Goal: Transaction & Acquisition: Obtain resource

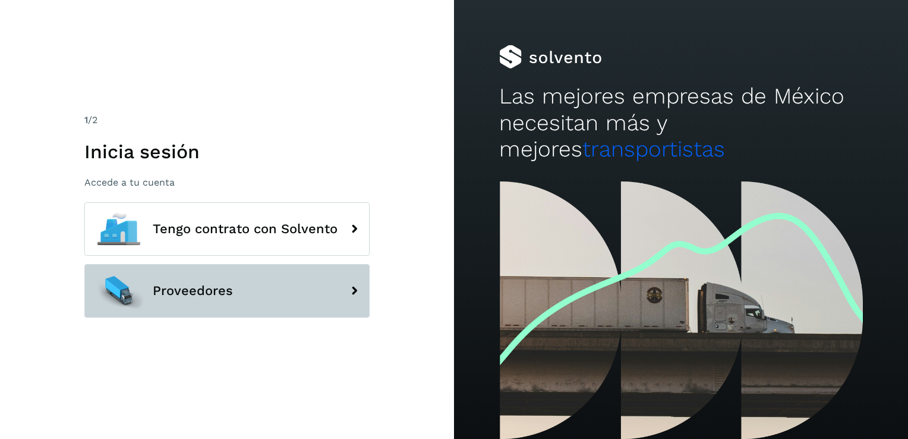
click at [283, 279] on button "Proveedores" at bounding box center [226, 291] width 285 height 54
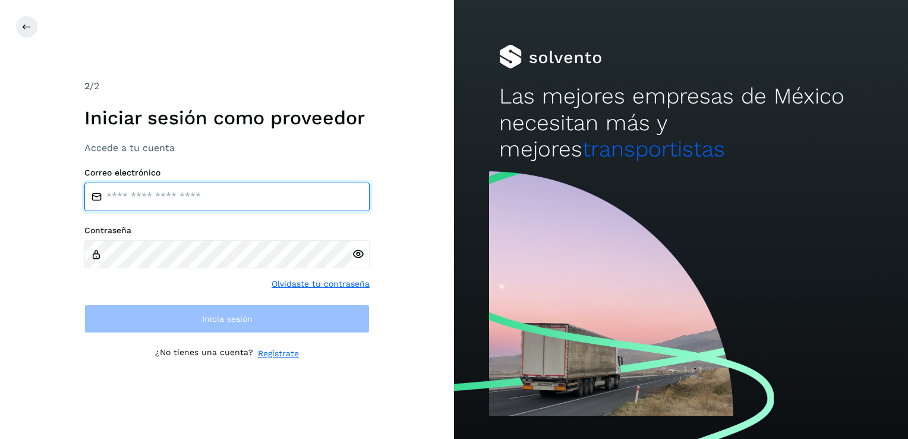
click at [225, 192] on input "email" at bounding box center [226, 197] width 285 height 29
type input "**********"
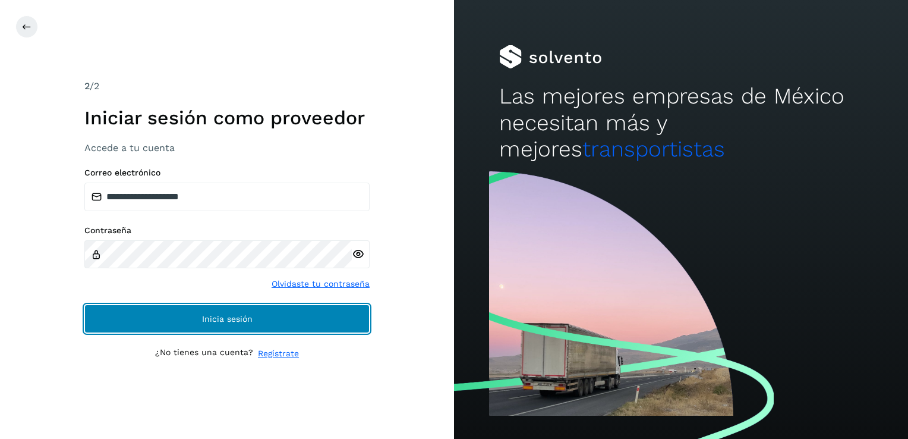
click at [251, 322] on span "Inicia sesión" at bounding box center [227, 318] width 51 height 8
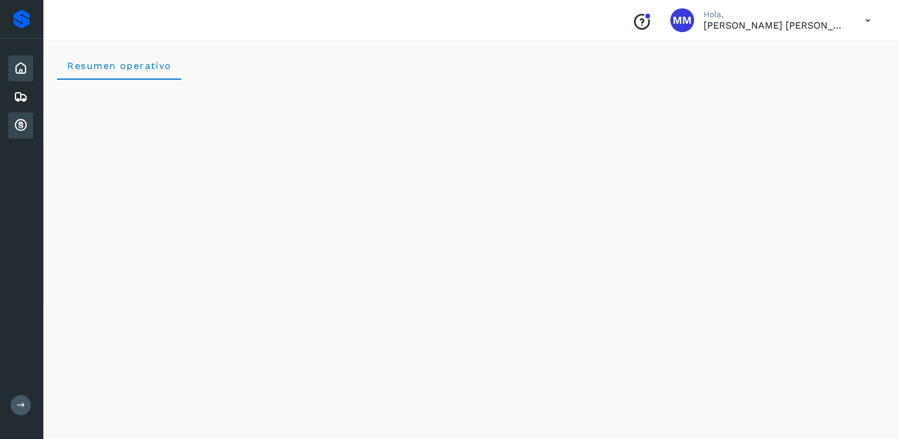
click at [19, 121] on icon at bounding box center [21, 125] width 14 height 14
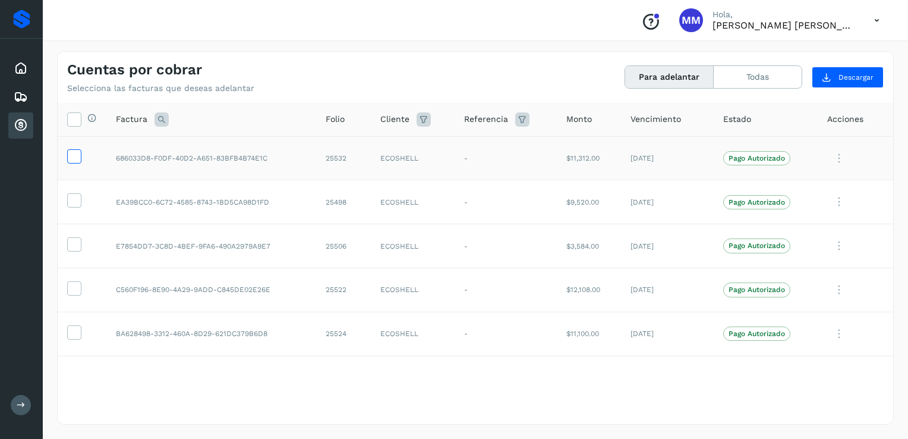
click at [79, 157] on icon at bounding box center [74, 155] width 12 height 12
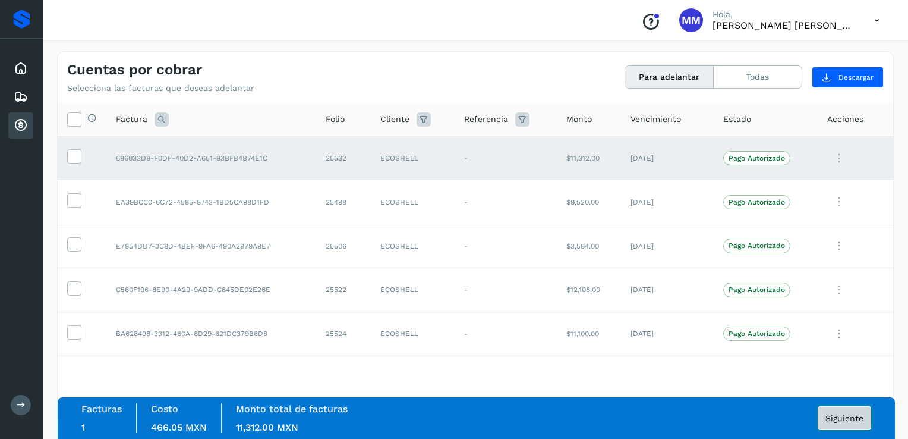
click at [844, 414] on span "Siguiente" at bounding box center [845, 418] width 38 height 8
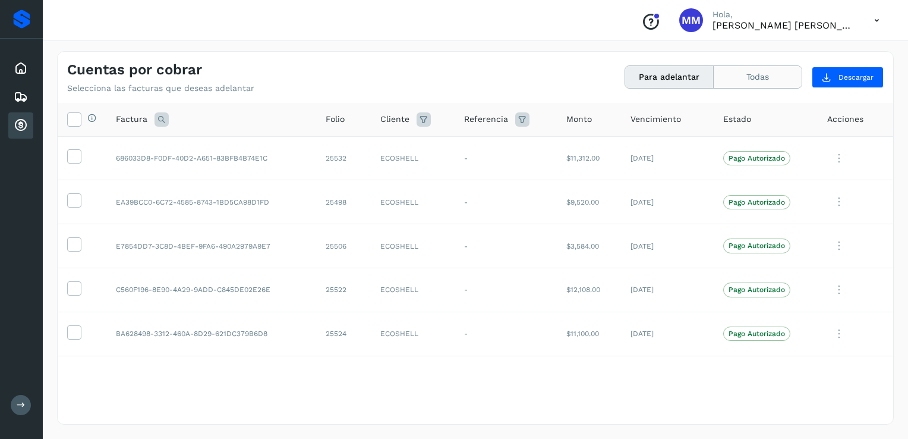
click at [748, 76] on button "Todas" at bounding box center [758, 77] width 88 height 22
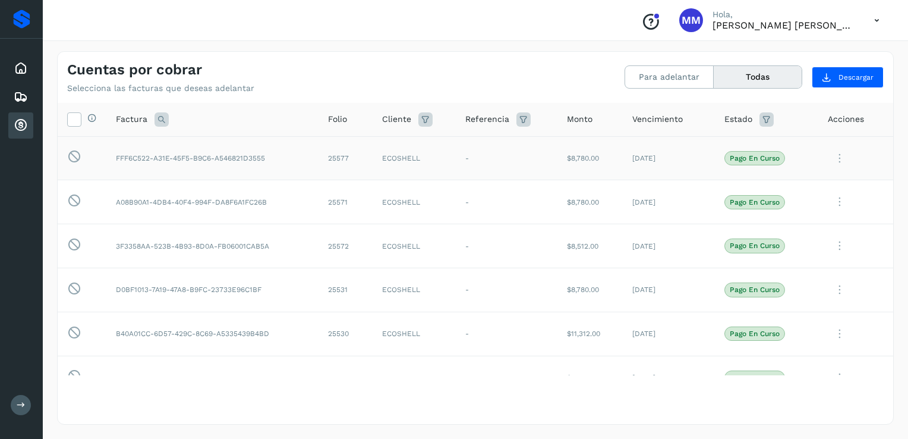
click at [833, 159] on icon at bounding box center [840, 158] width 24 height 24
click at [819, 185] on button "Ver Detalle" at bounding box center [812, 186] width 141 height 23
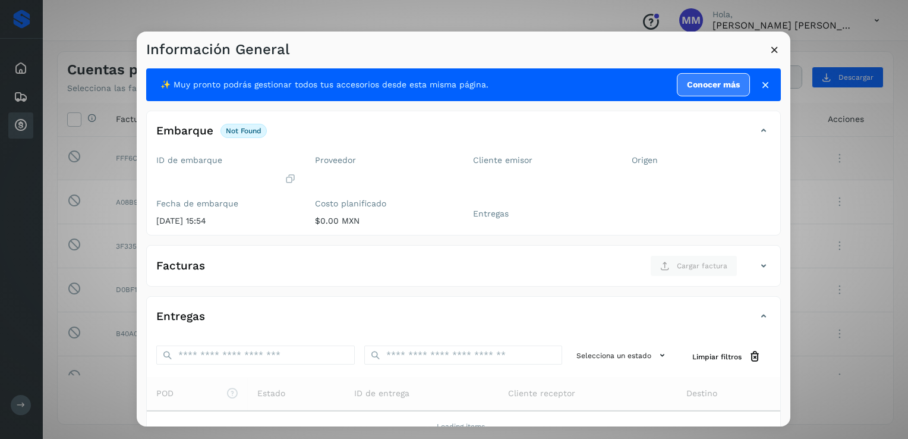
click at [774, 51] on icon at bounding box center [775, 49] width 12 height 12
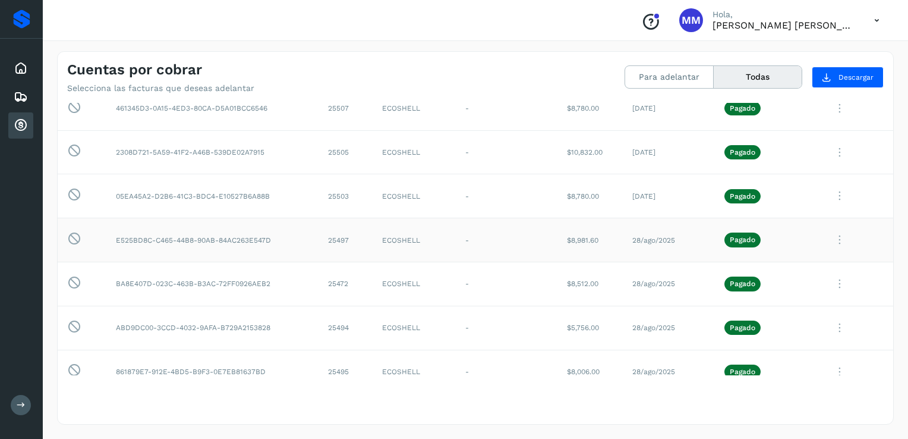
scroll to position [658, 0]
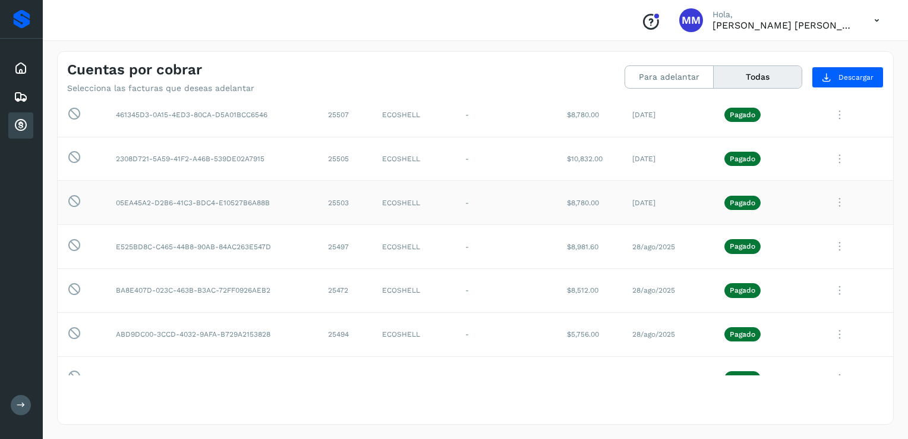
click at [497, 196] on td "-" at bounding box center [506, 203] width 101 height 44
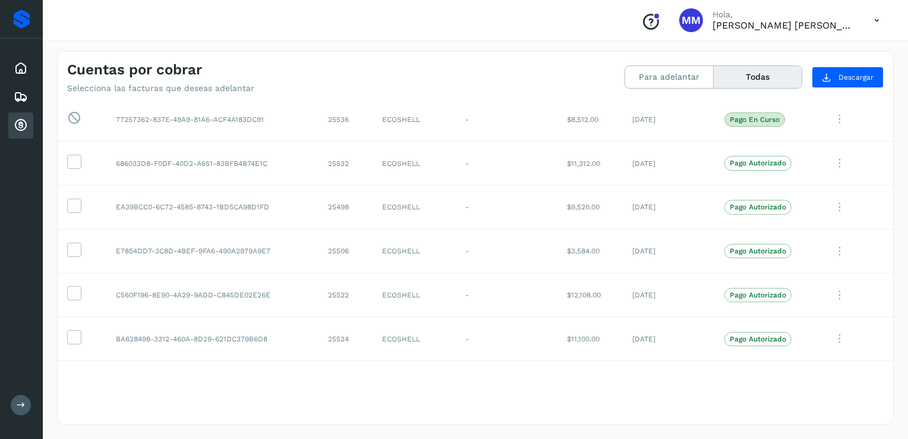
scroll to position [301, 0]
click at [468, 222] on td "-" at bounding box center [506, 208] width 101 height 44
click at [74, 206] on icon at bounding box center [74, 206] width 12 height 12
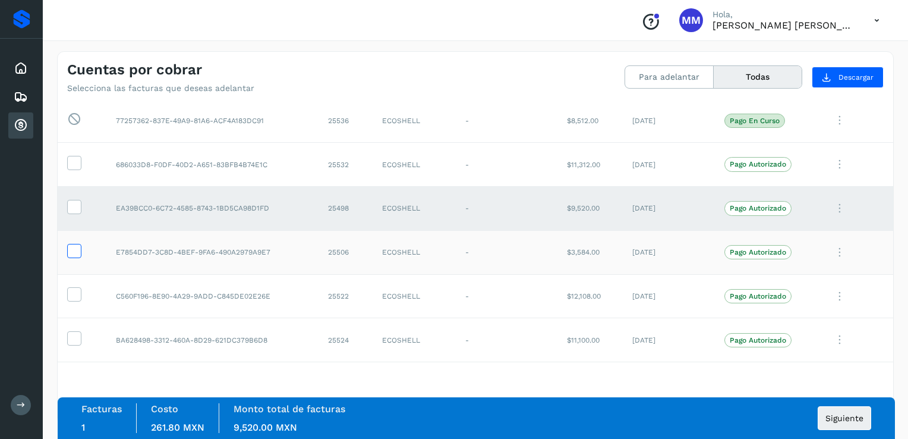
click at [78, 247] on icon at bounding box center [74, 250] width 12 height 12
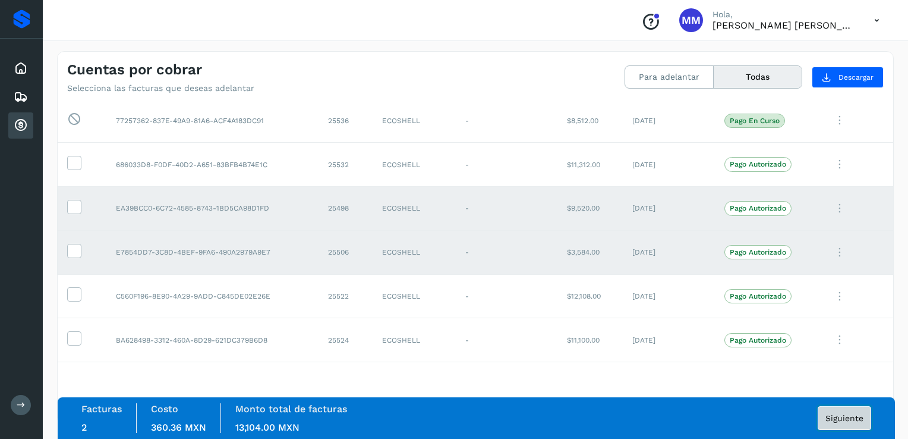
click at [832, 419] on span "Siguiente" at bounding box center [845, 418] width 38 height 8
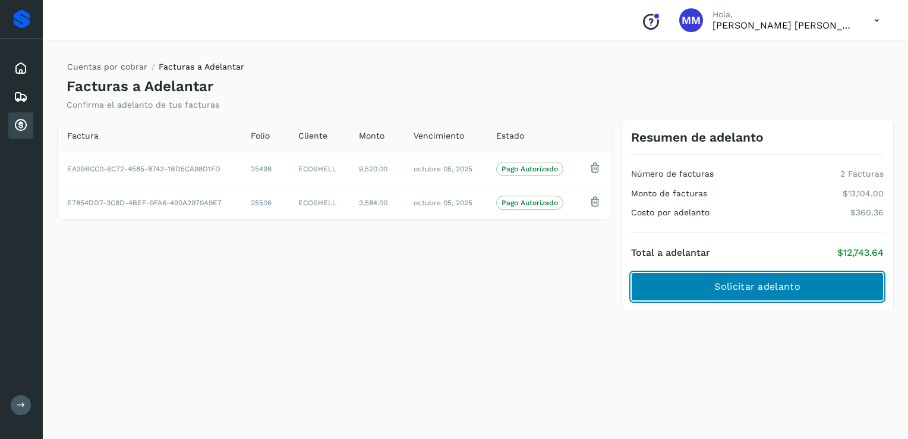
click at [816, 287] on button "Solicitar adelanto" at bounding box center [757, 286] width 253 height 29
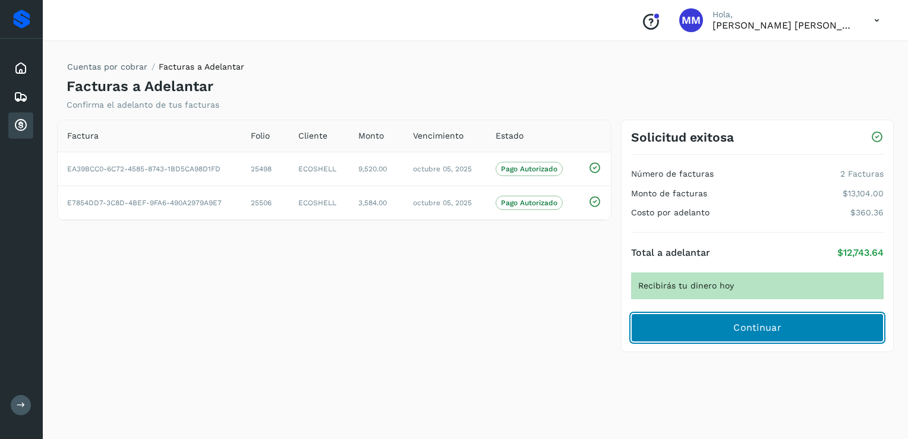
click at [730, 332] on button "Continuar" at bounding box center [757, 327] width 253 height 29
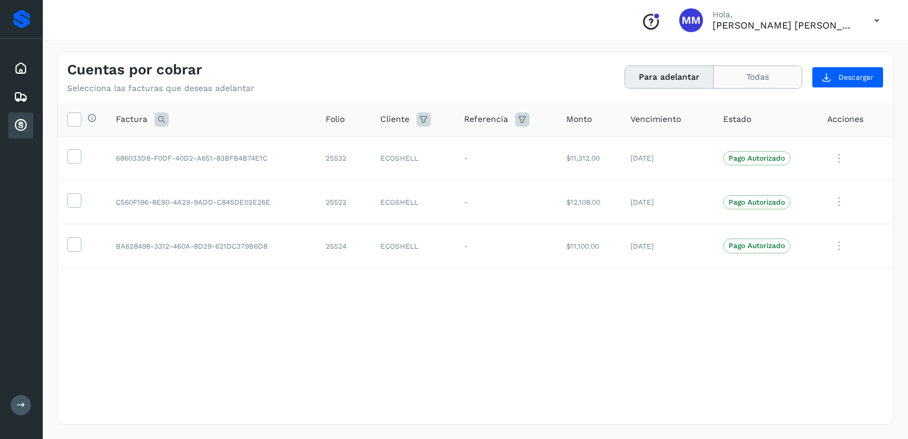
click at [759, 71] on button "Todas" at bounding box center [758, 77] width 88 height 22
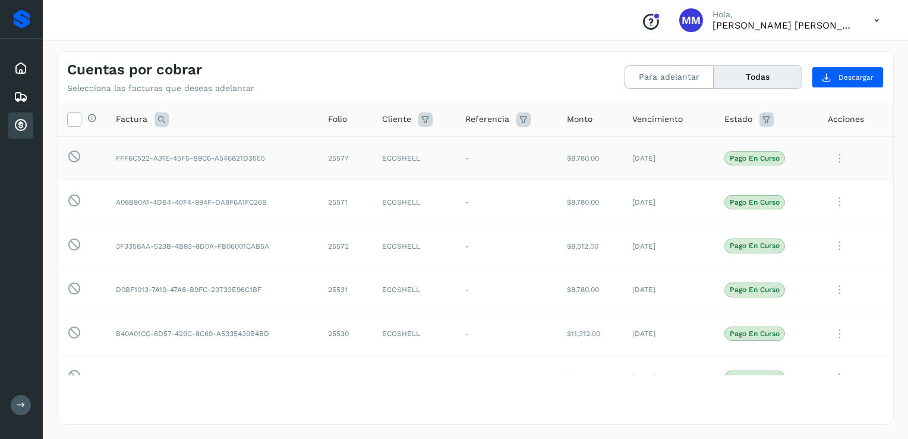
click at [834, 159] on icon at bounding box center [840, 158] width 24 height 24
click at [551, 259] on div at bounding box center [454, 219] width 908 height 439
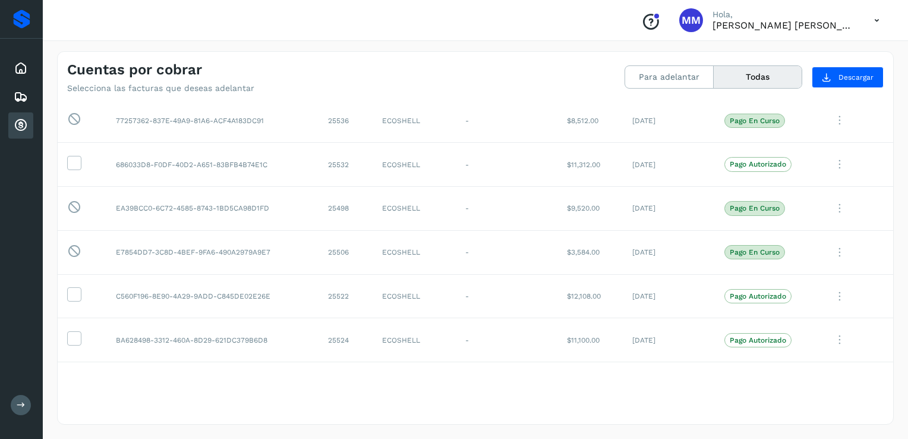
scroll to position [297, 0]
